Goal: Task Accomplishment & Management: Manage account settings

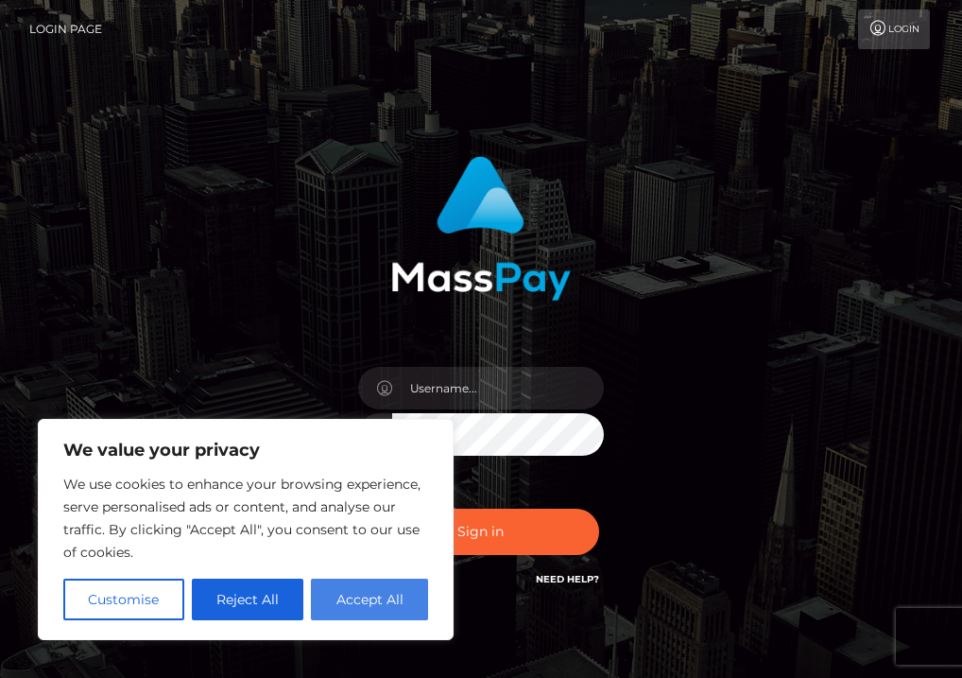
click at [386, 591] on button "Accept All" at bounding box center [369, 600] width 117 height 42
checkbox input "true"
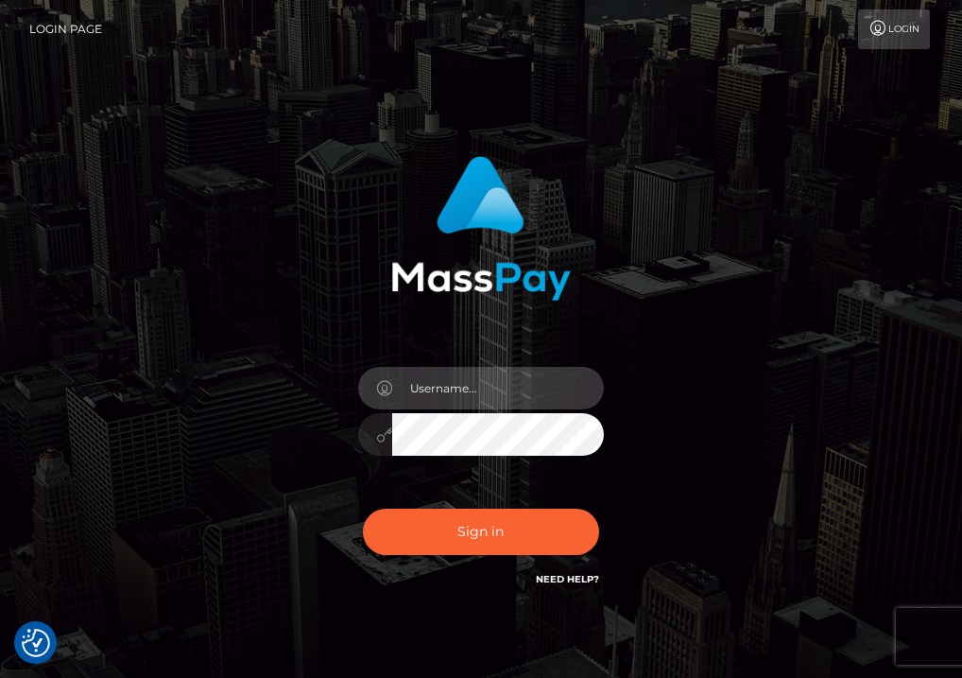
type input "karringtonlemon@gmail.com"
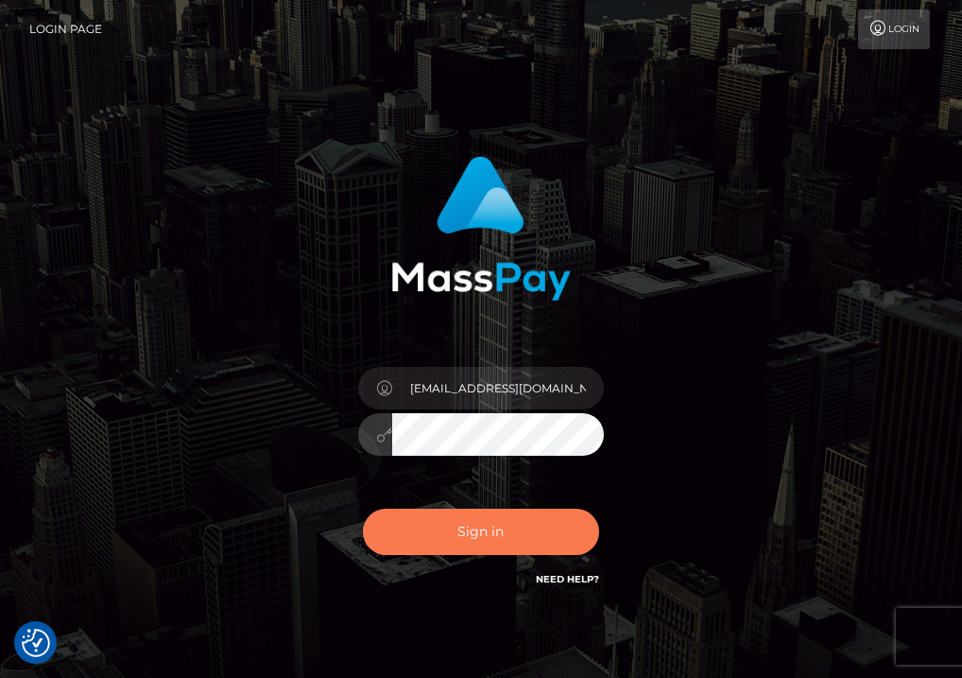
click at [430, 524] on button "Sign in" at bounding box center [481, 532] width 236 height 46
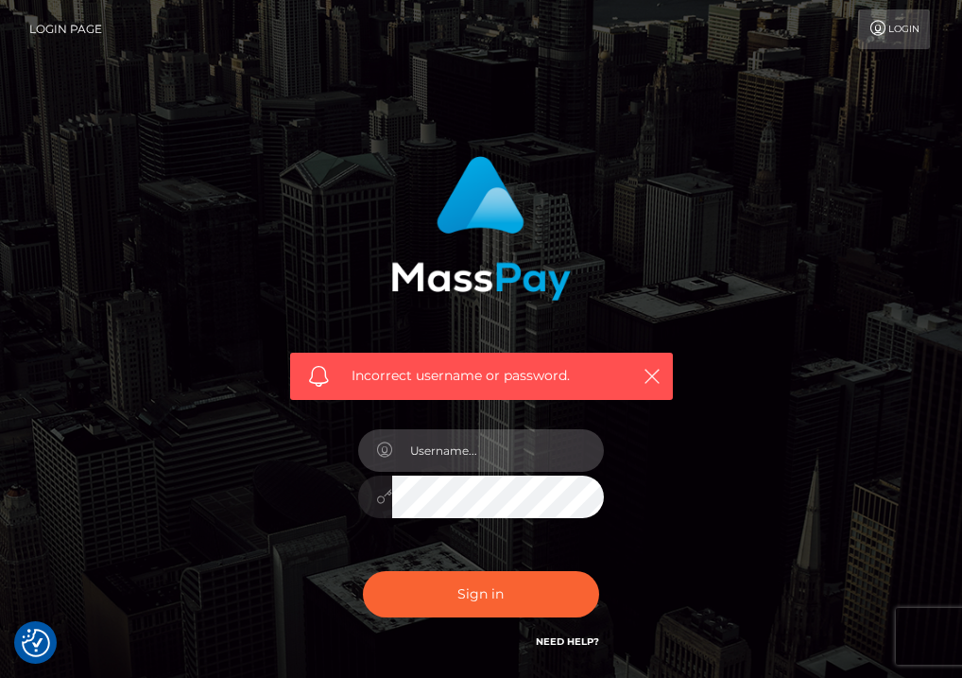
type input "[EMAIL_ADDRESS][DOMAIN_NAME]"
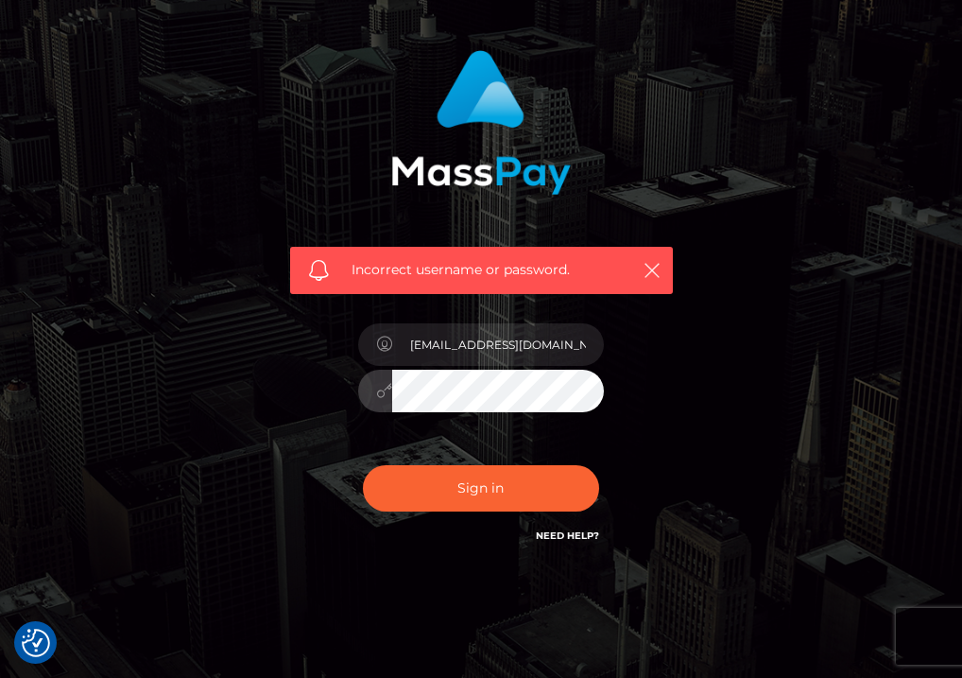
scroll to position [121, 0]
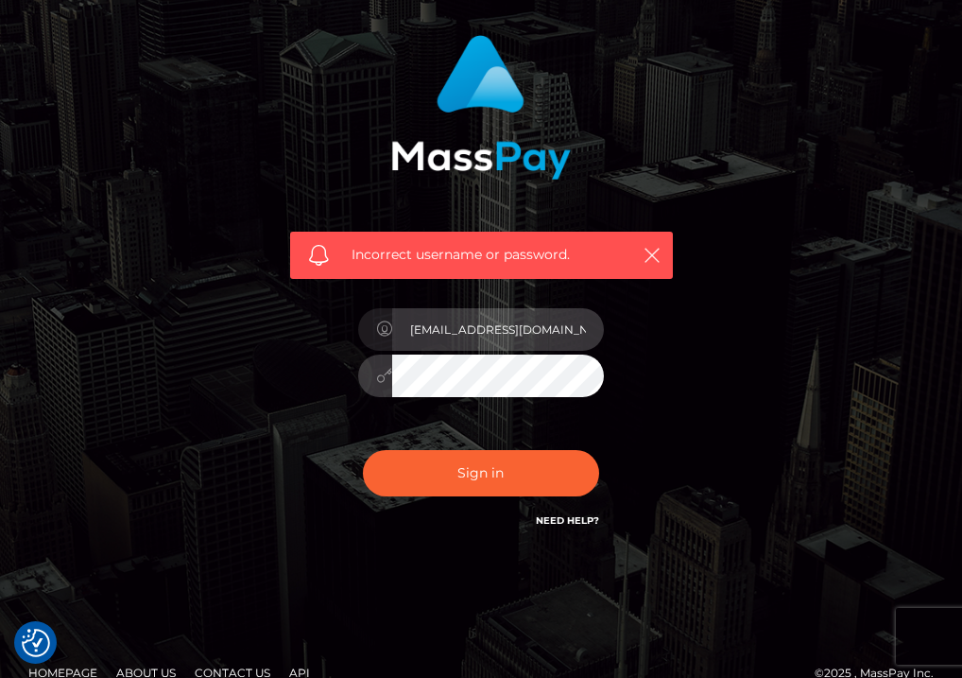
click at [586, 311] on input "karringtonlemon@gmail.com" at bounding box center [498, 329] width 212 height 43
click at [542, 313] on input "karringtonlemon@gmail.com" at bounding box center [498, 329] width 212 height 43
click at [531, 335] on input "karringtonlemon@gmail.com" at bounding box center [498, 329] width 212 height 43
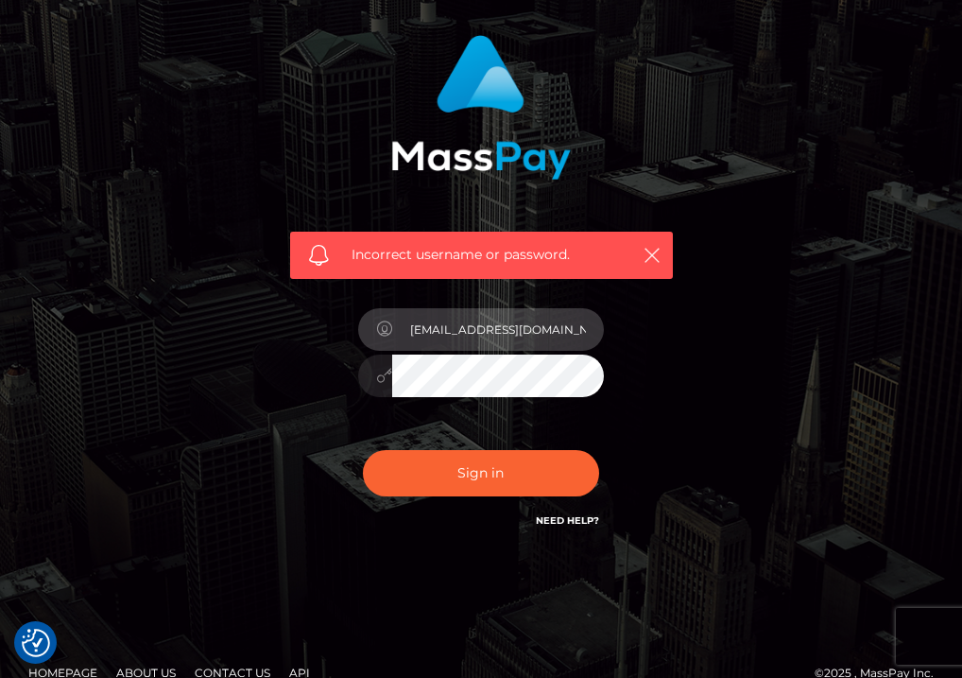
click at [531, 335] on input "karringtonlemon@gmail.com" at bounding box center [498, 329] width 212 height 43
type input "karringtonlemon@gmail.com"
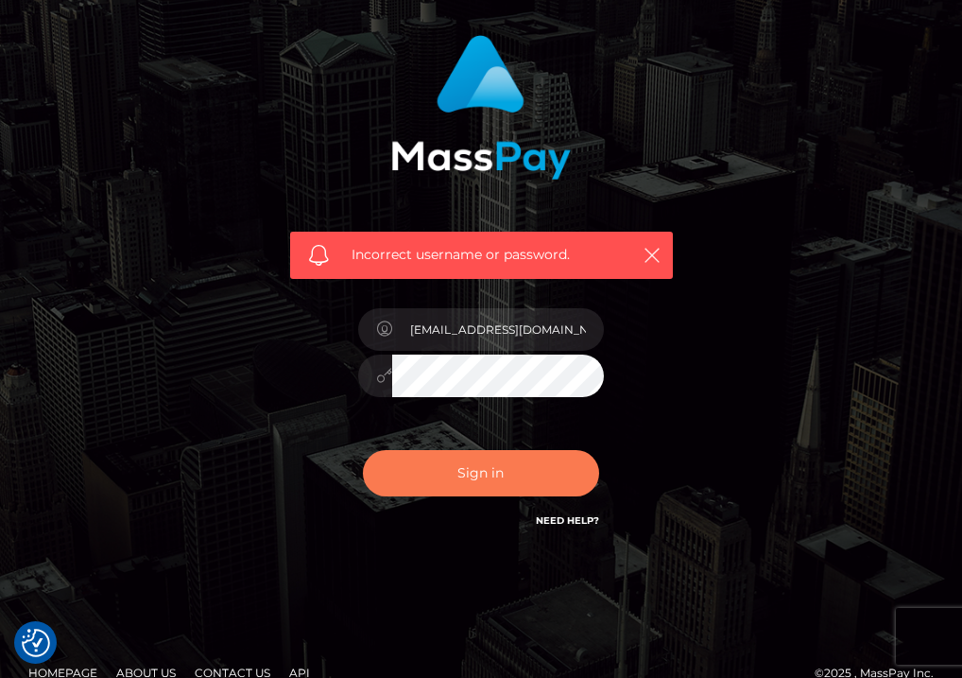
click at [503, 468] on button "Sign in" at bounding box center [481, 473] width 236 height 46
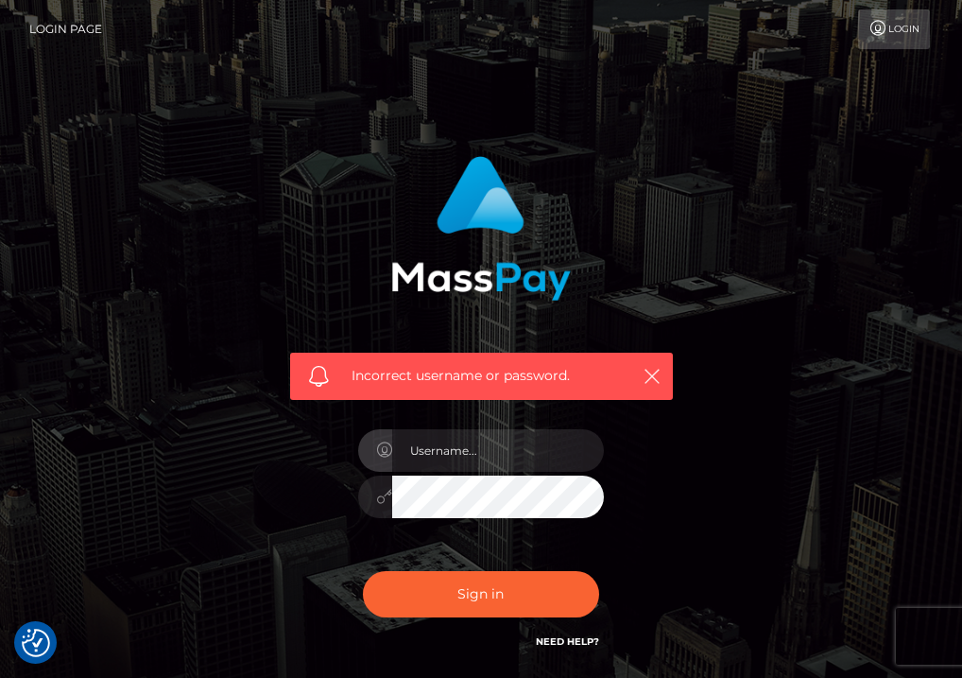
click at [933, 32] on div "Login Page Login" at bounding box center [481, 29] width 932 height 40
click at [919, 33] on link "Login" at bounding box center [894, 29] width 72 height 40
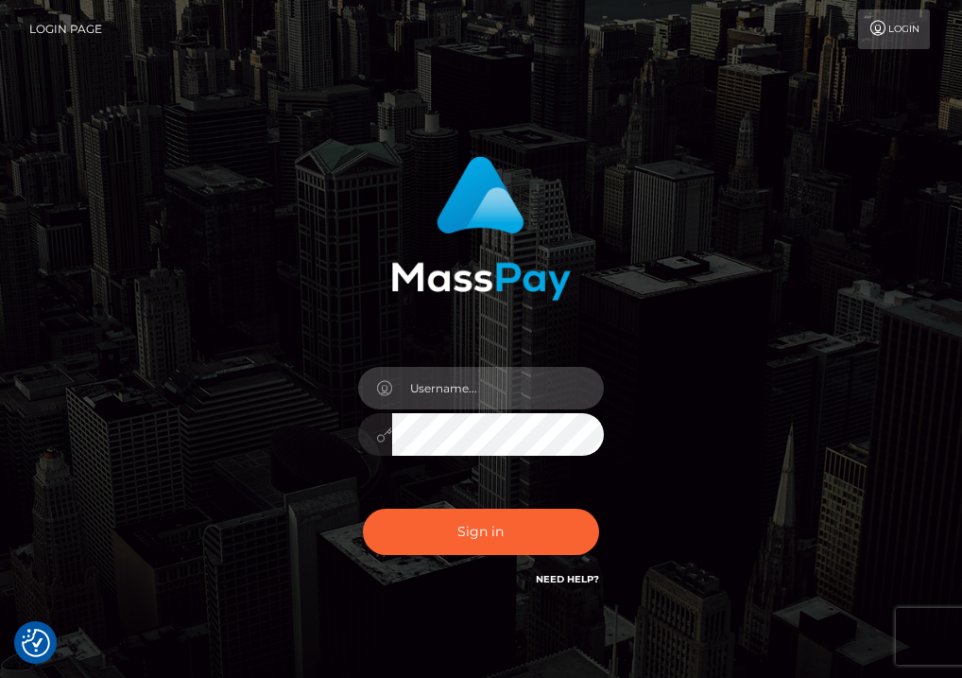
type input "[EMAIL_ADDRESS][DOMAIN_NAME]"
click at [442, 506] on div "Sign in Need Help?" at bounding box center [481, 539] width 274 height 84
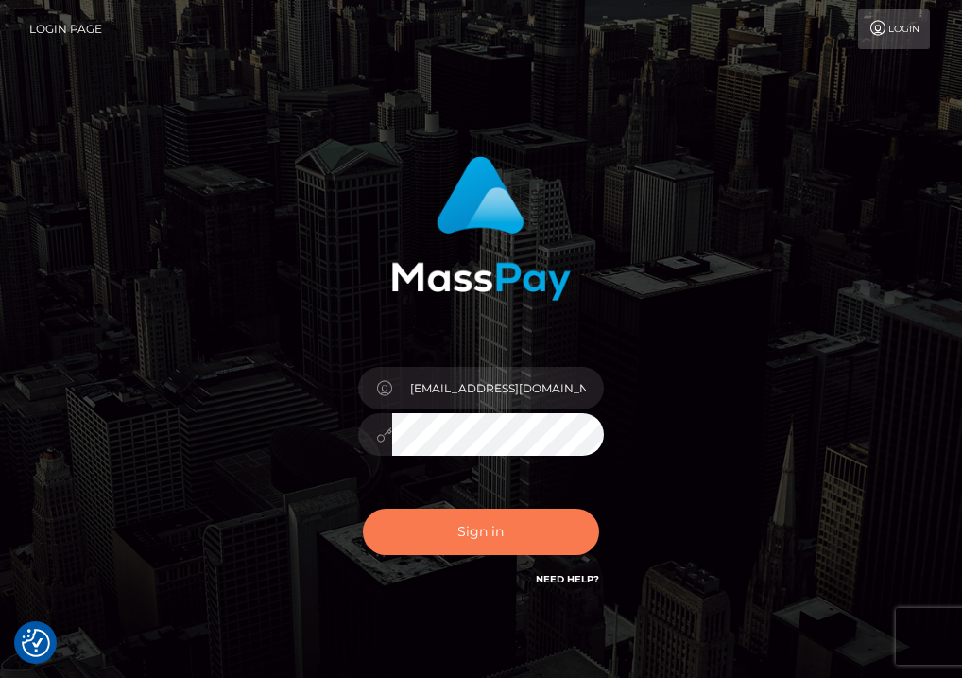
click at [446, 522] on button "Sign in" at bounding box center [481, 532] width 236 height 46
